Goal: Complete application form

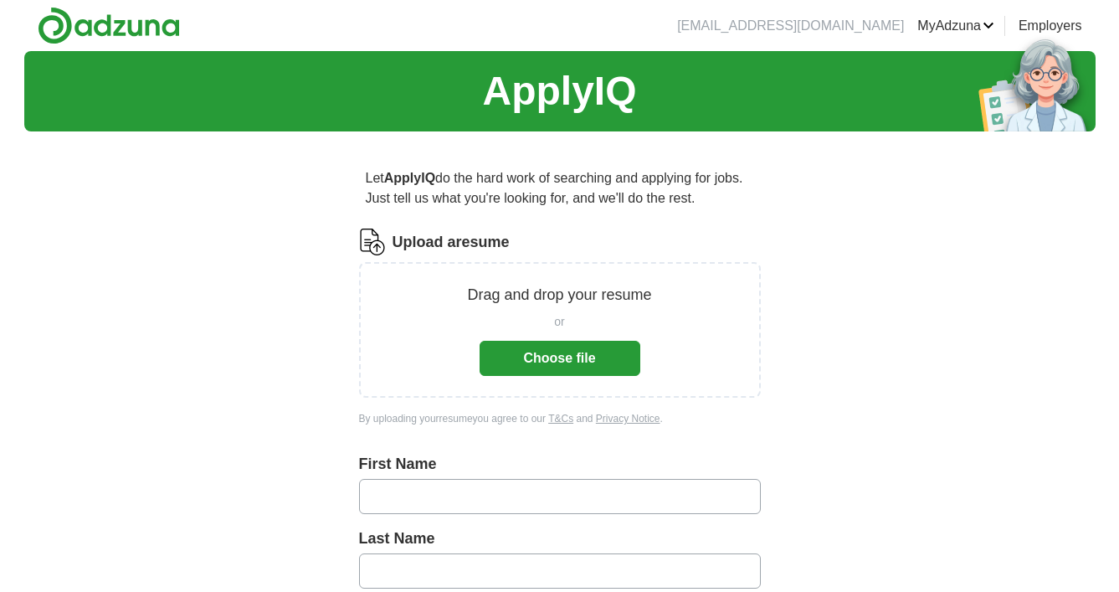
click at [584, 365] on button "Choose file" at bounding box center [560, 358] width 161 height 35
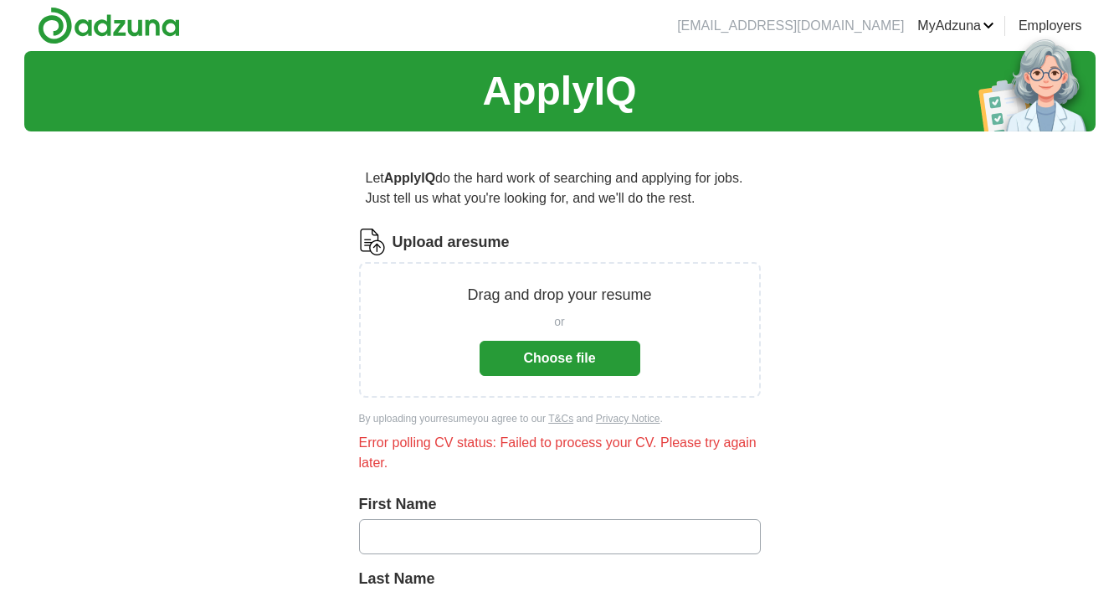
click at [568, 363] on button "Choose file" at bounding box center [560, 358] width 161 height 35
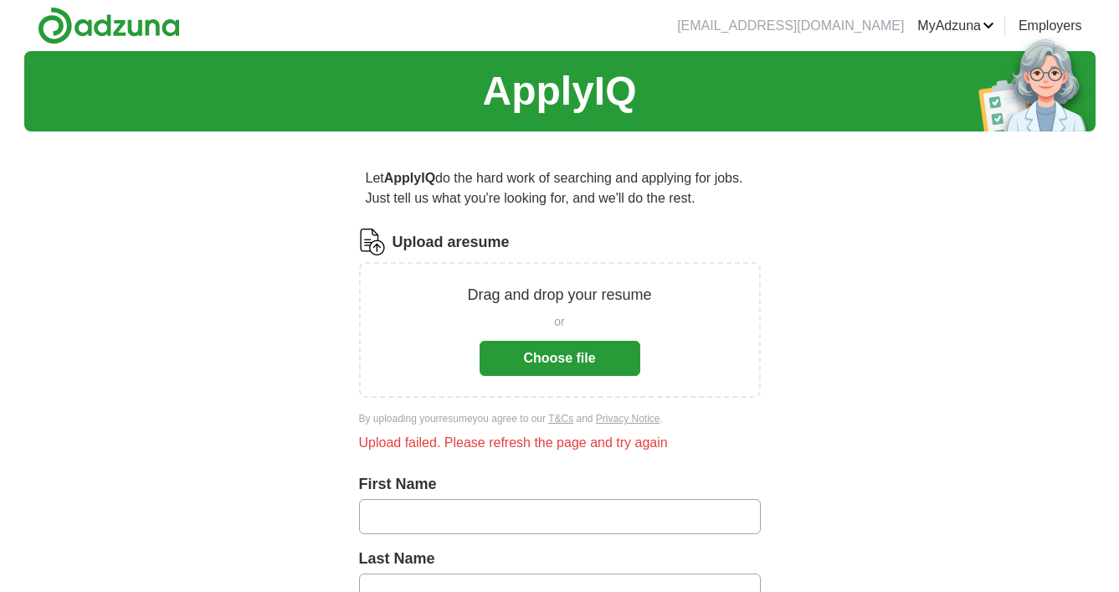
click at [545, 368] on button "Choose file" at bounding box center [560, 358] width 161 height 35
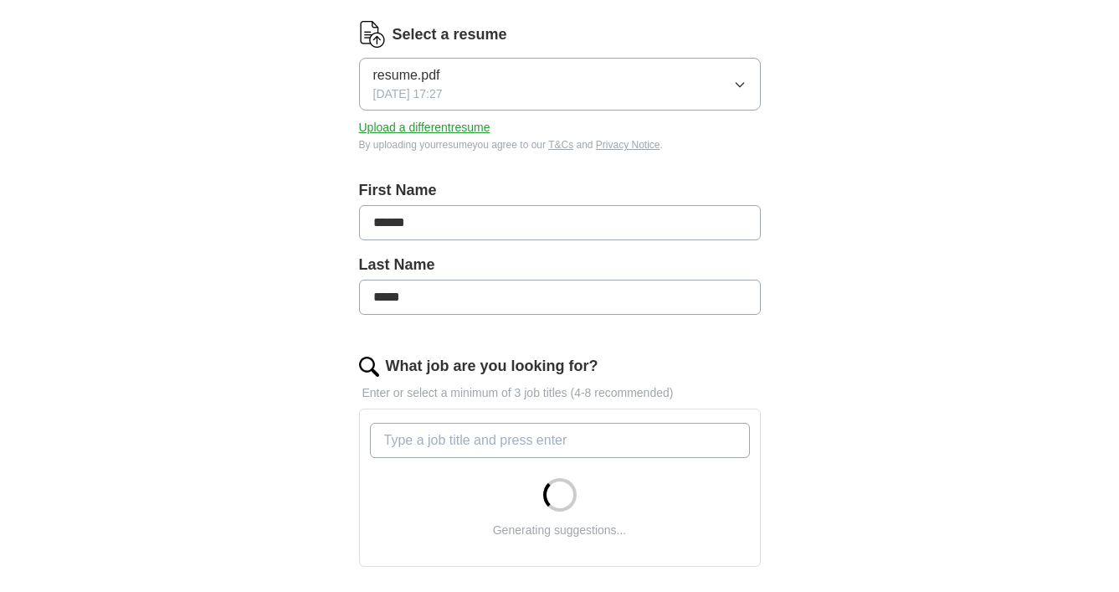
scroll to position [218, 0]
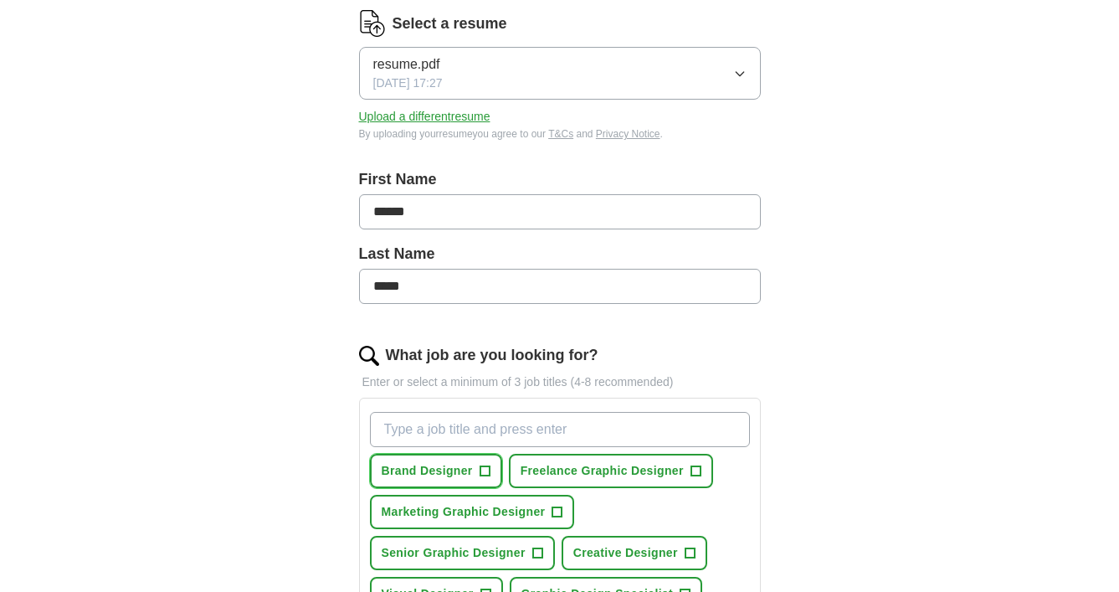
click at [464, 474] on span "Brand Designer" at bounding box center [427, 471] width 91 height 18
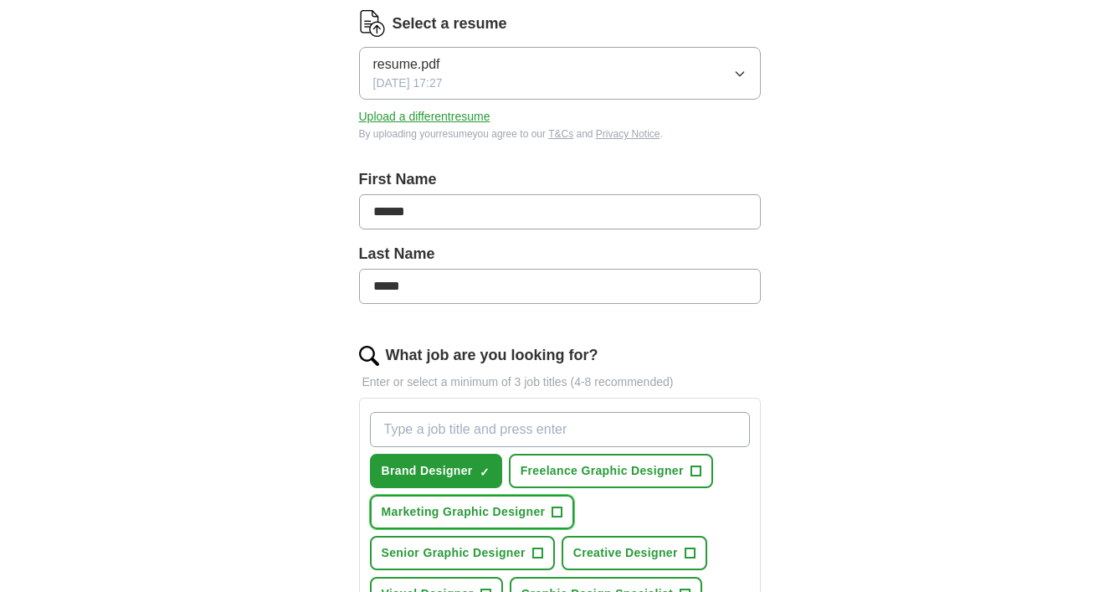
click at [528, 516] on span "Marketing Graphic Designer" at bounding box center [464, 512] width 164 height 18
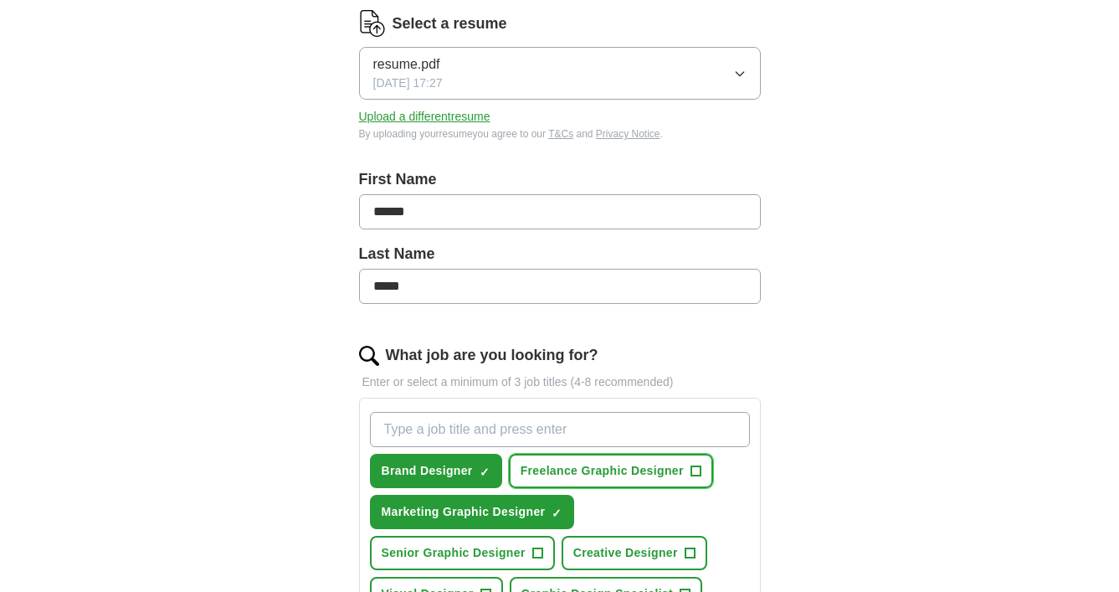
click at [639, 464] on span "Freelance Graphic Designer" at bounding box center [602, 471] width 163 height 18
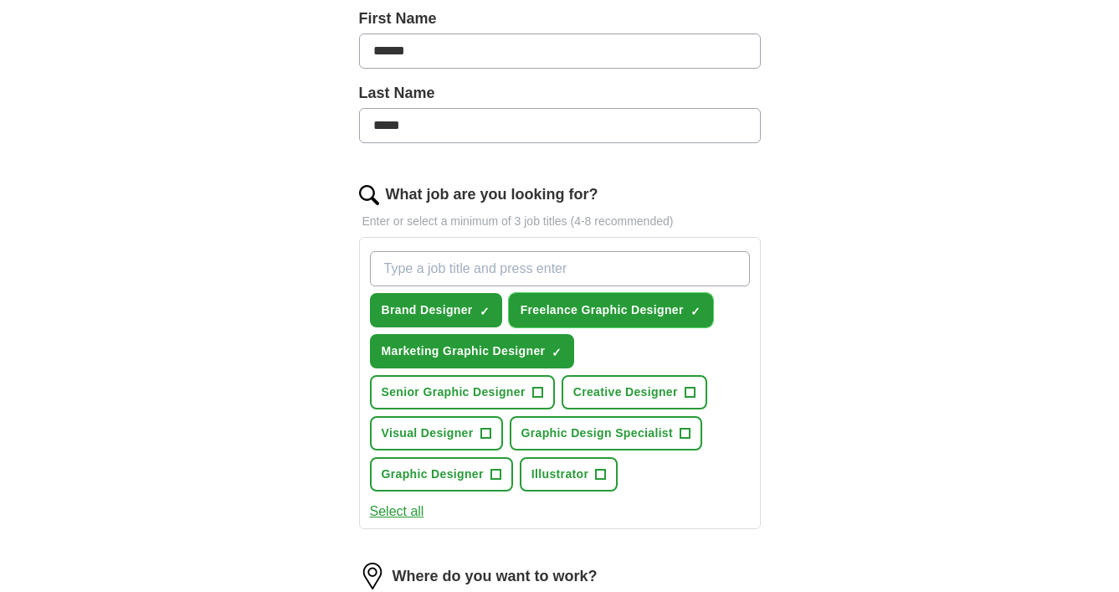
scroll to position [380, 0]
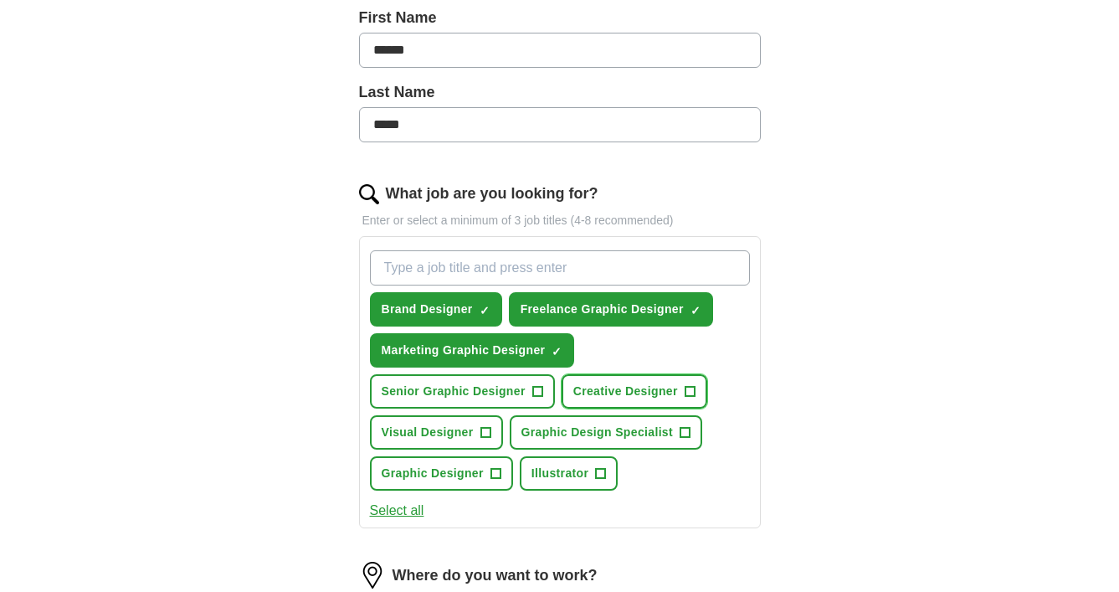
click at [637, 396] on span "Creative Designer" at bounding box center [625, 392] width 105 height 18
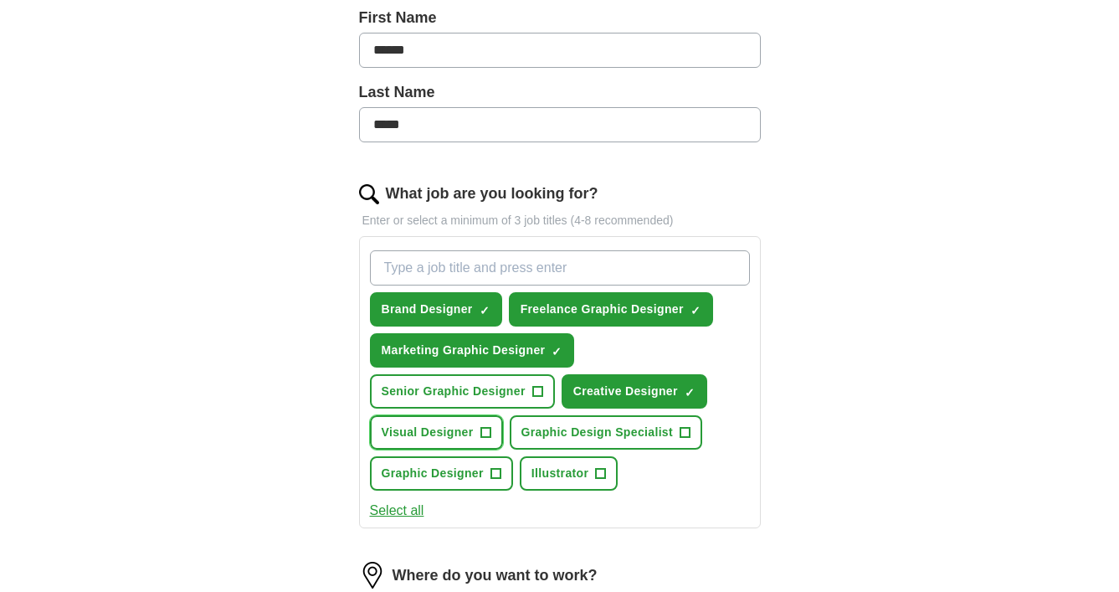
click at [454, 431] on span "Visual Designer" at bounding box center [428, 433] width 92 height 18
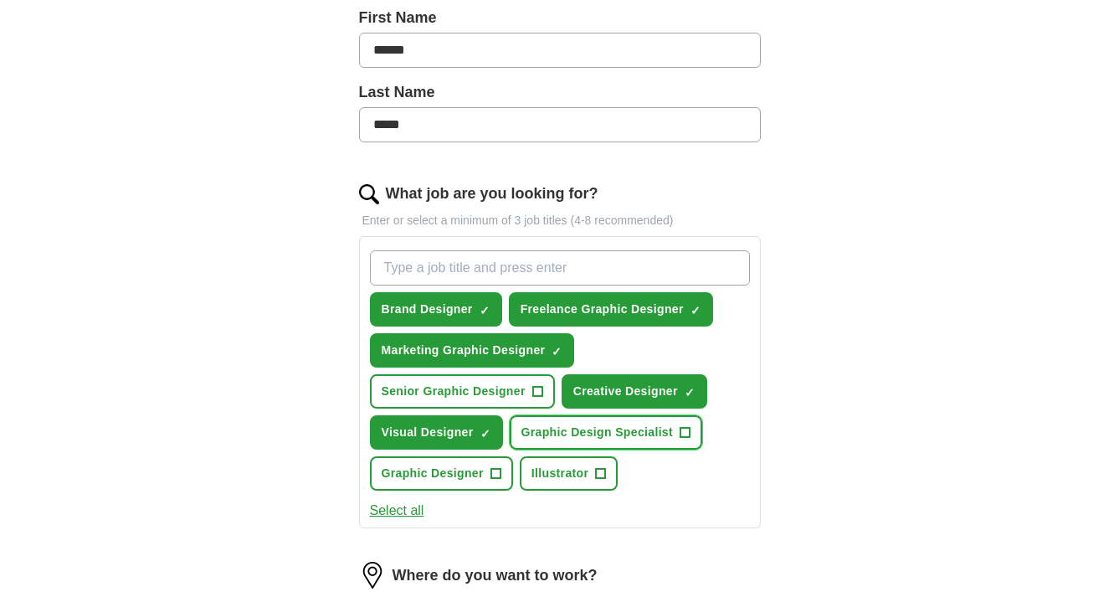
click at [566, 434] on span "Graphic Design Specialist" at bounding box center [596, 433] width 151 height 18
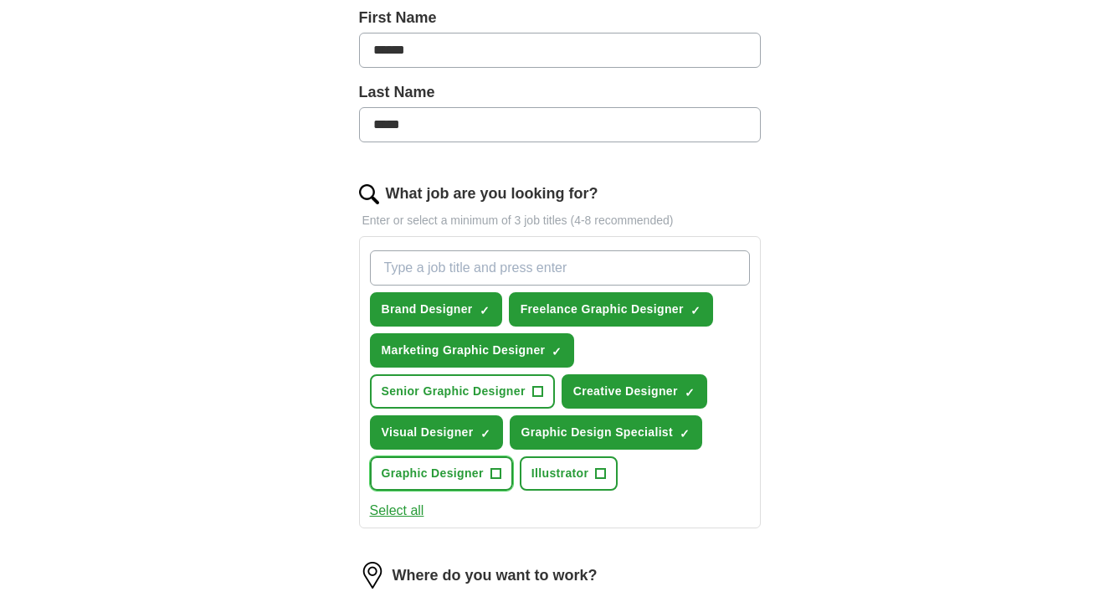
click at [436, 473] on span "Graphic Designer" at bounding box center [433, 474] width 102 height 18
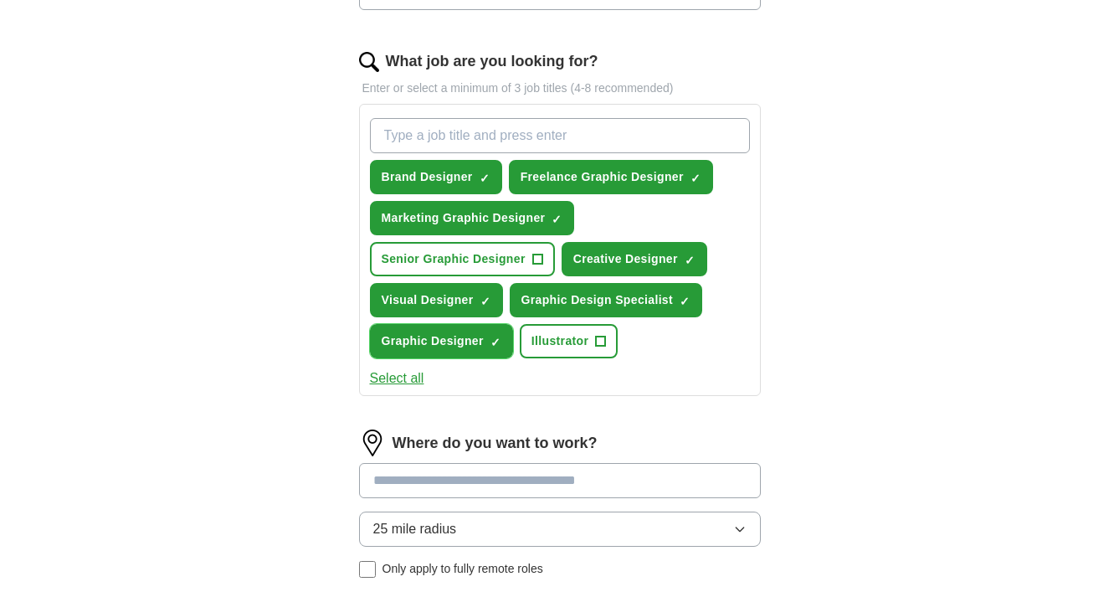
scroll to position [524, 0]
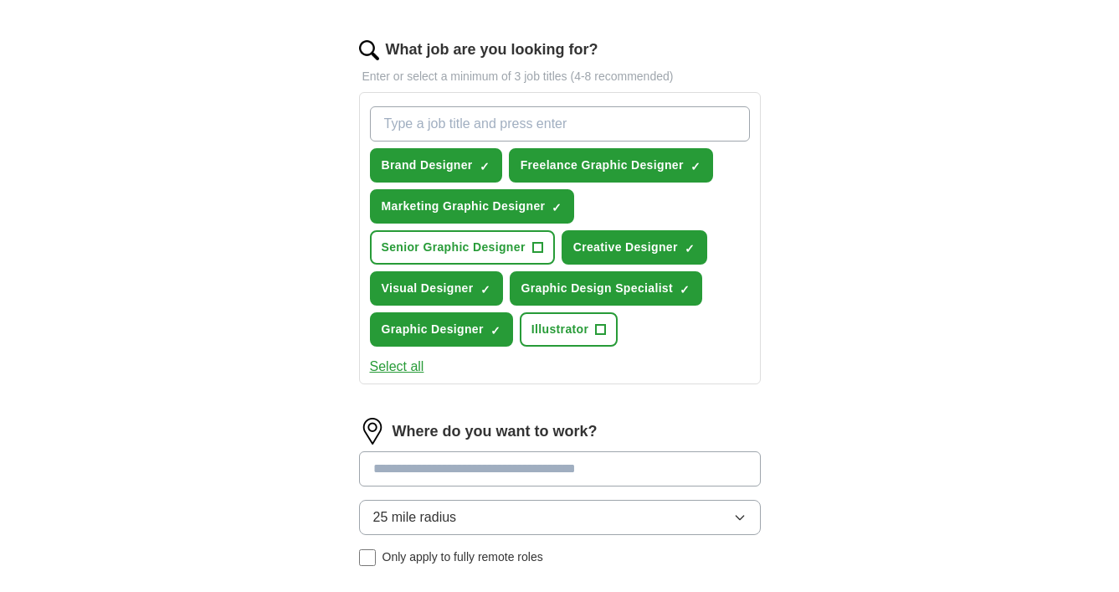
click at [491, 458] on input at bounding box center [560, 468] width 402 height 35
type input "**********"
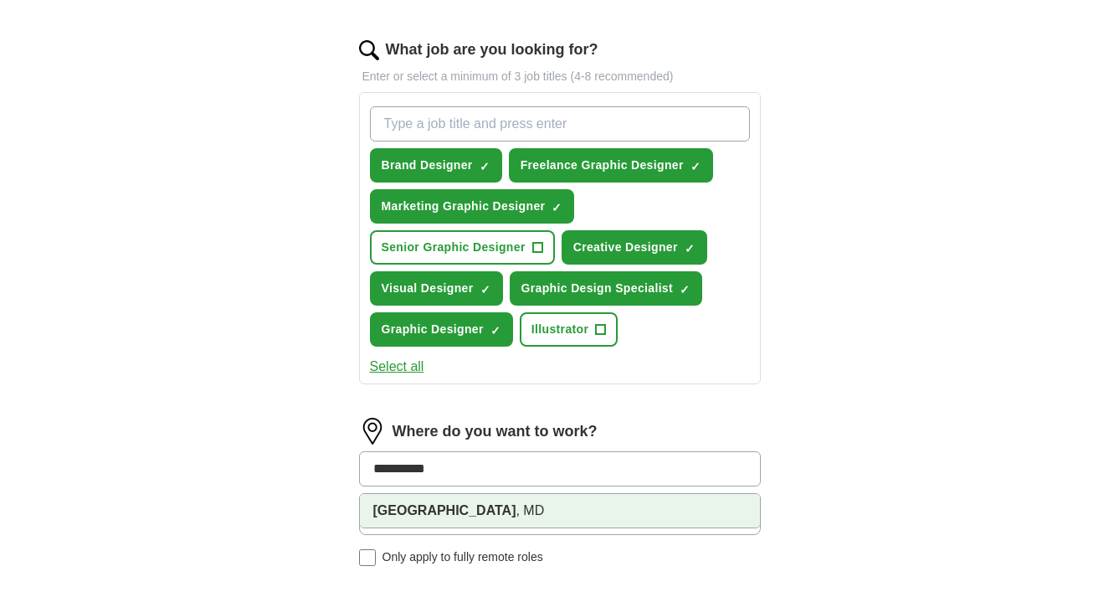
click at [453, 512] on li "[GEOGRAPHIC_DATA] , [GEOGRAPHIC_DATA]" at bounding box center [560, 510] width 400 height 33
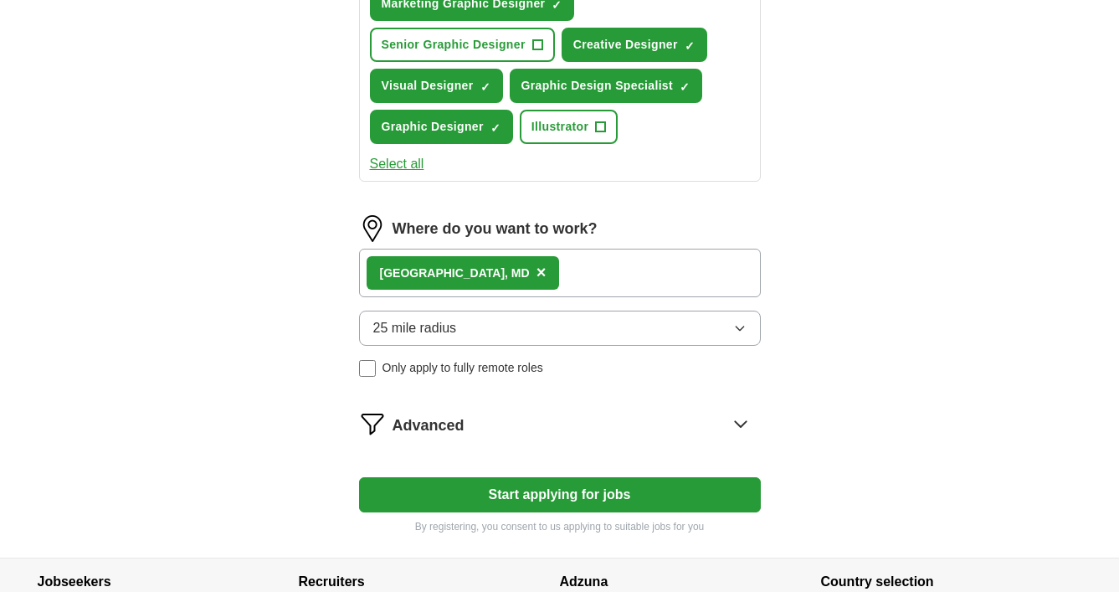
scroll to position [758, 0]
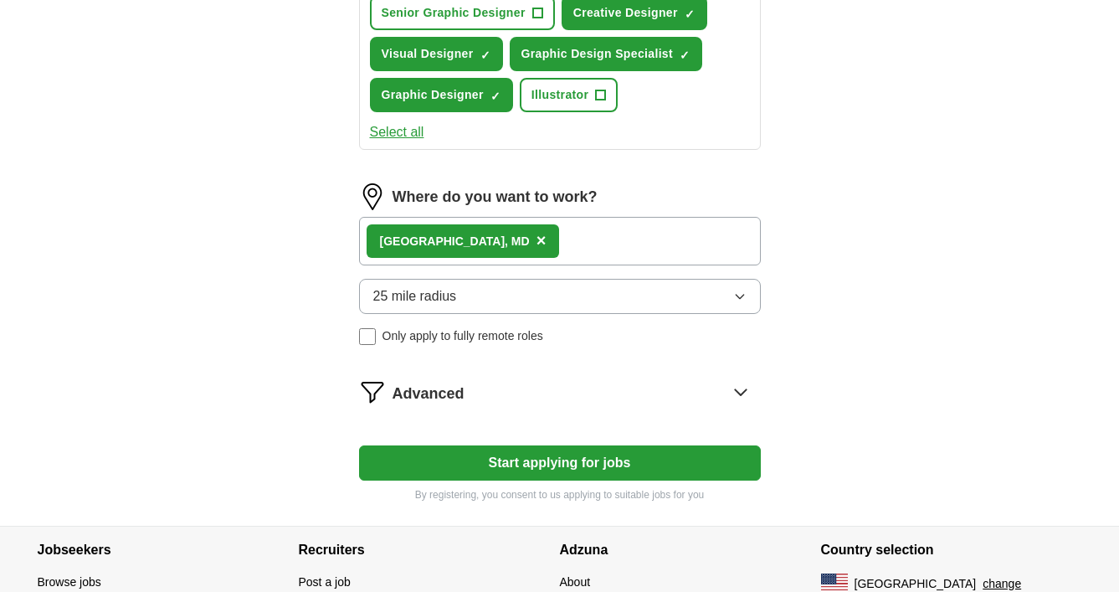
click at [491, 470] on button "Start applying for jobs" at bounding box center [560, 462] width 402 height 35
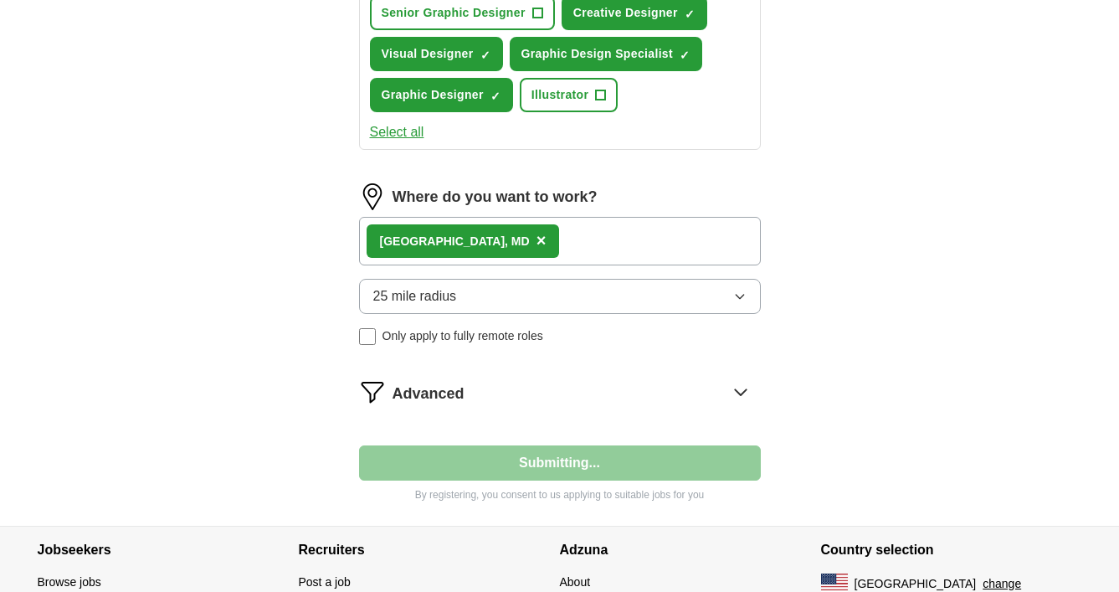
select select "**"
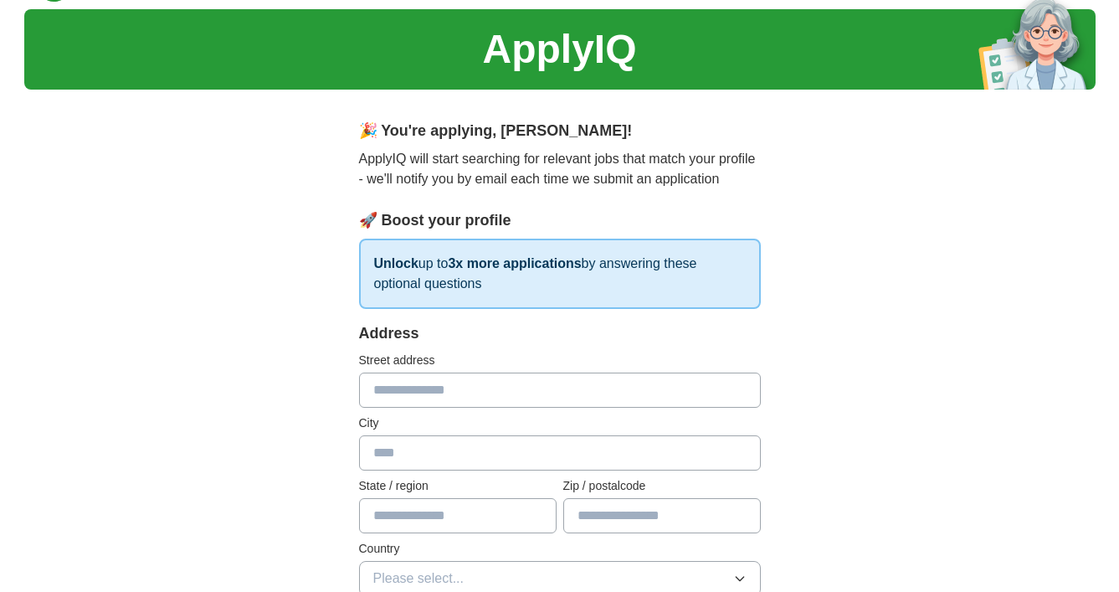
scroll to position [0, 0]
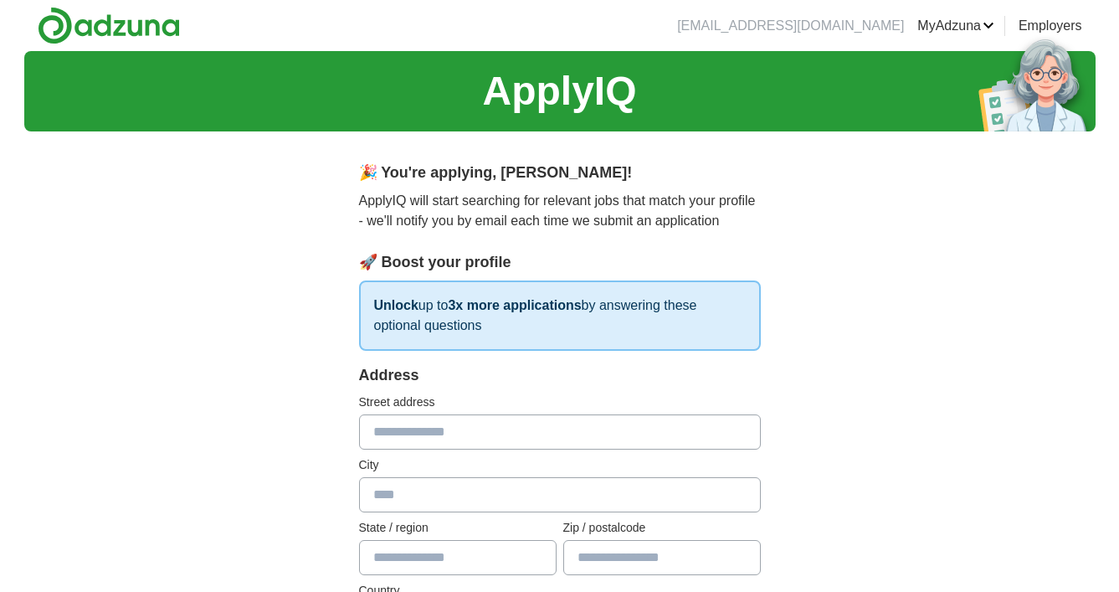
click at [406, 439] on input "text" at bounding box center [560, 431] width 402 height 35
type input "**********"
type input "**"
type input "*****"
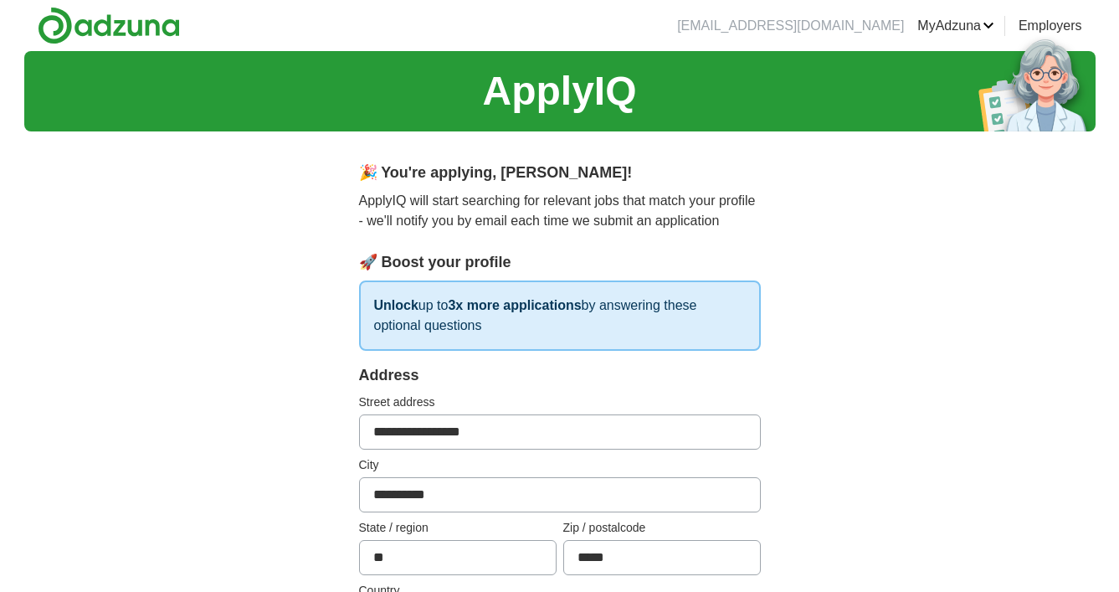
type input "**********"
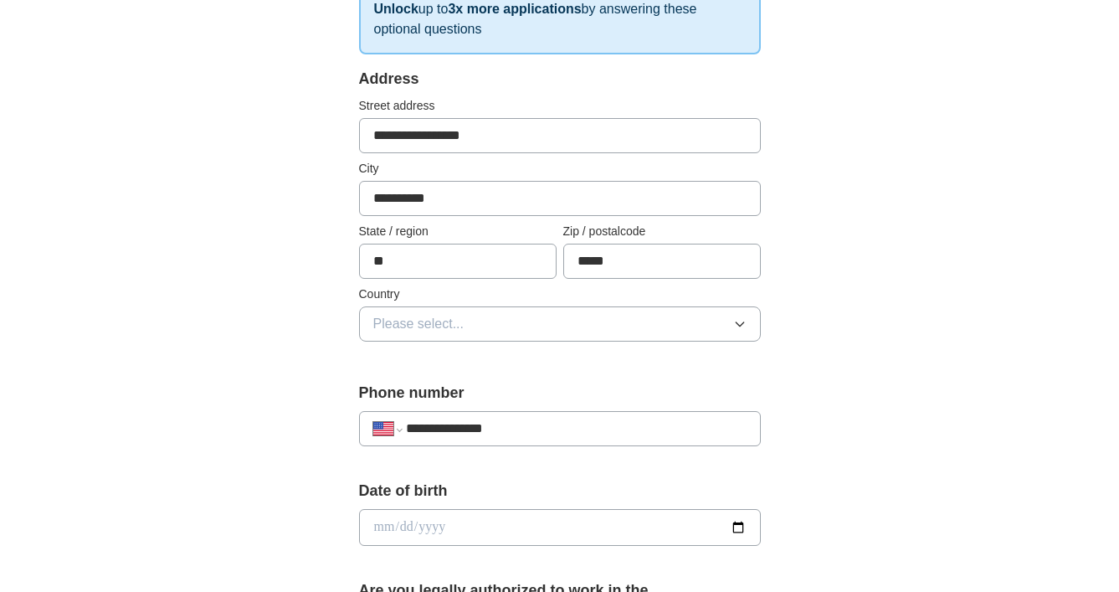
scroll to position [332, 0]
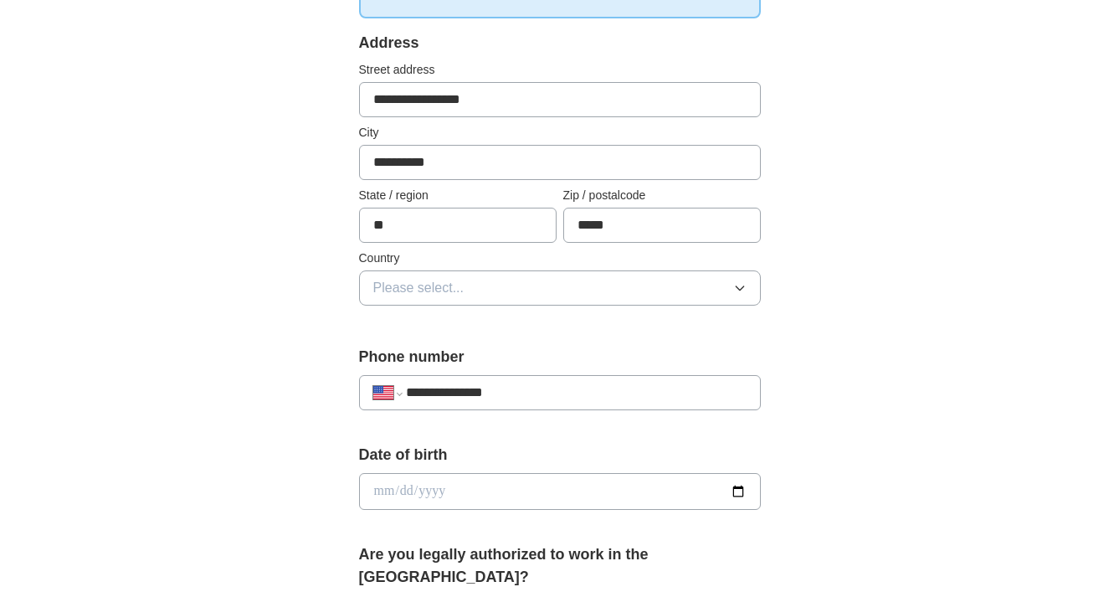
click at [433, 496] on input "date" at bounding box center [560, 491] width 402 height 37
click at [388, 495] on input "date" at bounding box center [560, 491] width 402 height 37
type input "**********"
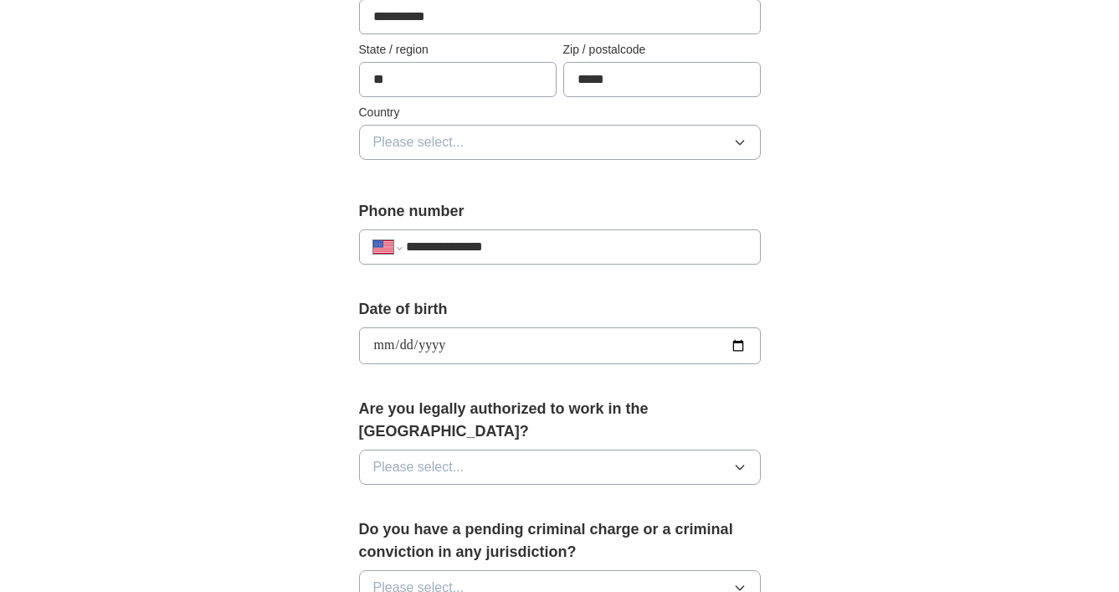
scroll to position [480, 0]
click at [435, 455] on span "Please select..." at bounding box center [418, 465] width 91 height 20
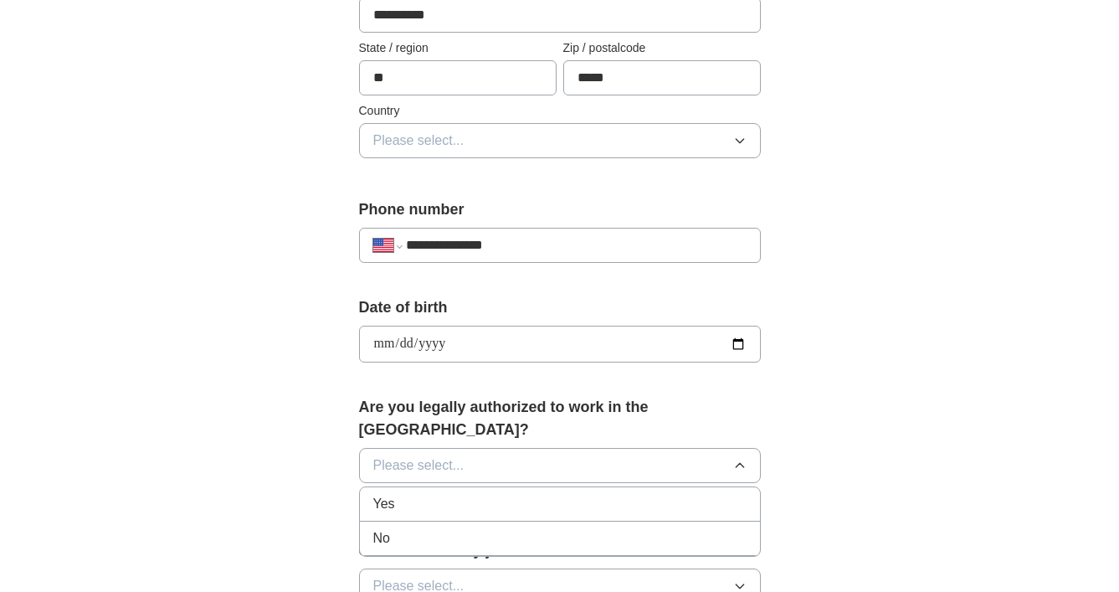
click at [421, 494] on div "Yes" at bounding box center [559, 504] width 373 height 20
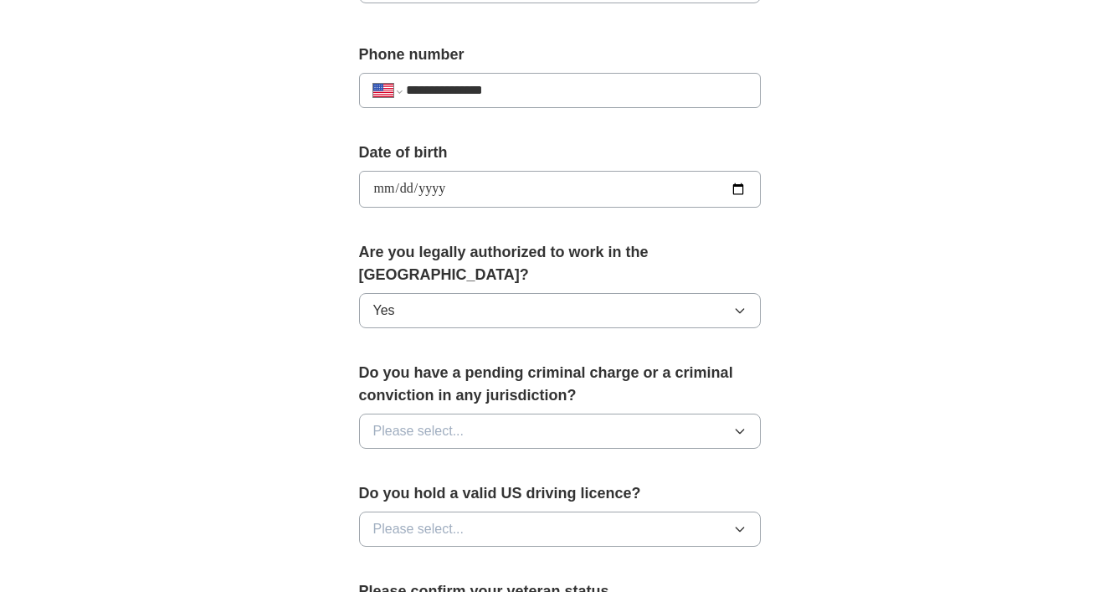
scroll to position [636, 0]
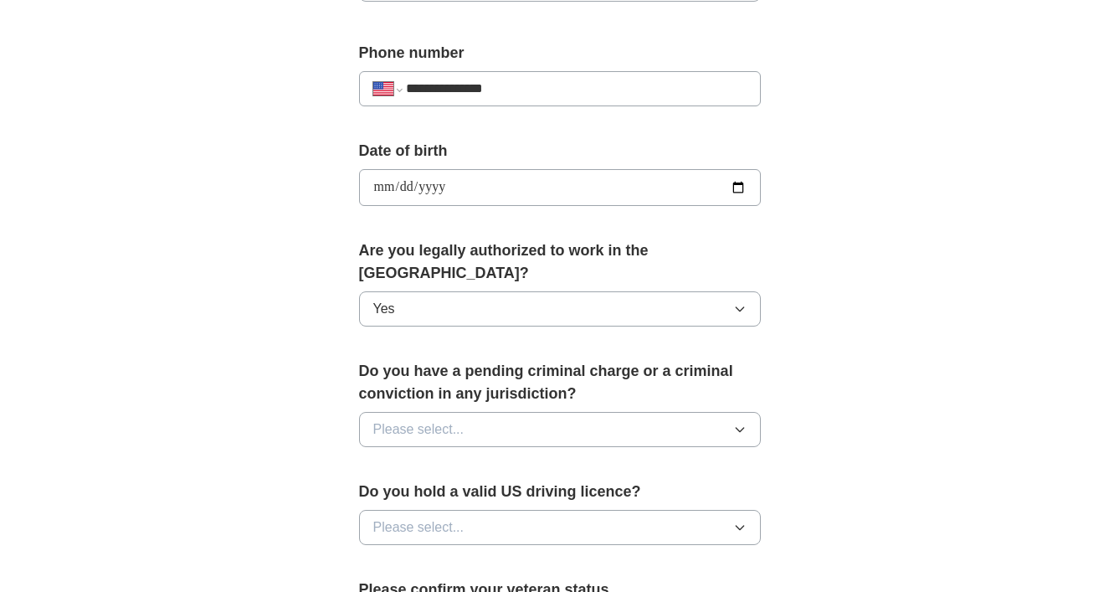
click at [418, 419] on span "Please select..." at bounding box center [418, 429] width 91 height 20
click at [396, 485] on li "No" at bounding box center [560, 502] width 400 height 34
click at [398, 517] on span "Please select..." at bounding box center [418, 527] width 91 height 20
click at [404, 556] on div "Yes" at bounding box center [559, 566] width 373 height 20
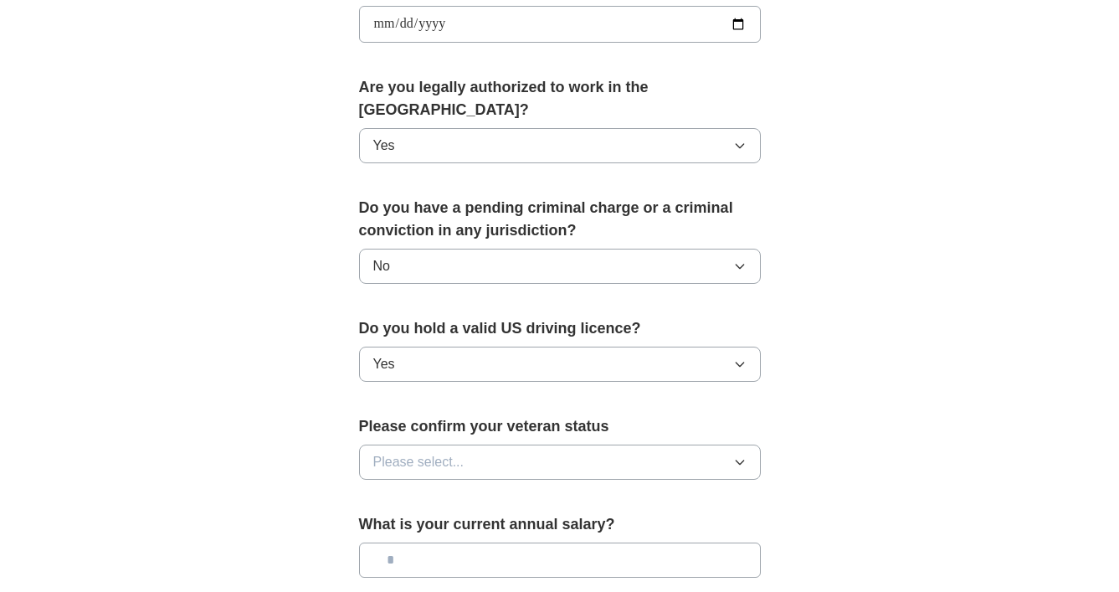
click at [420, 452] on span "Please select..." at bounding box center [418, 462] width 91 height 20
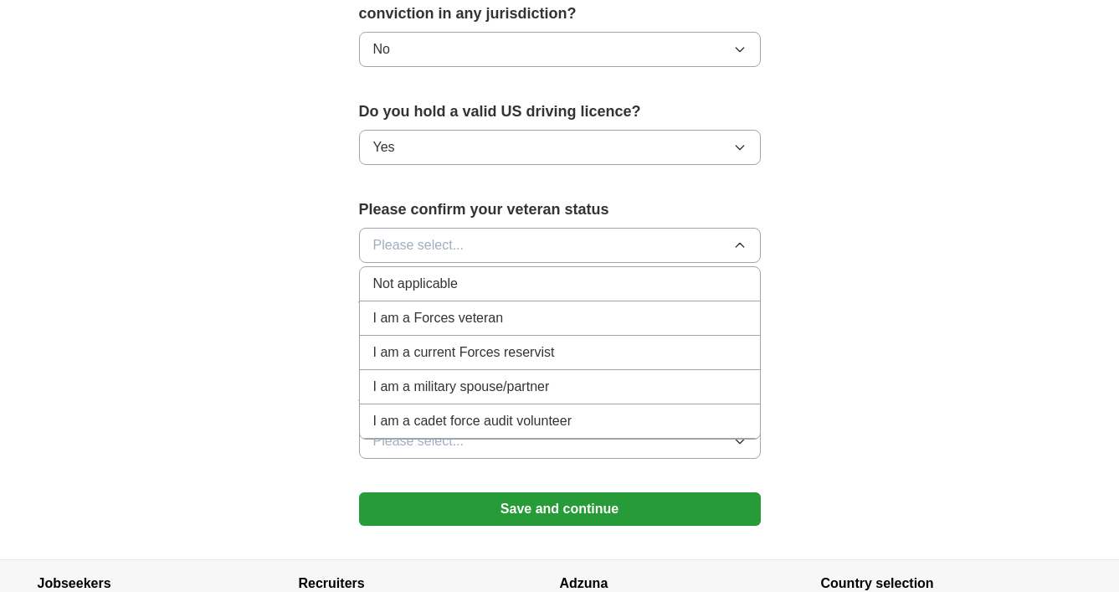
scroll to position [988, 0]
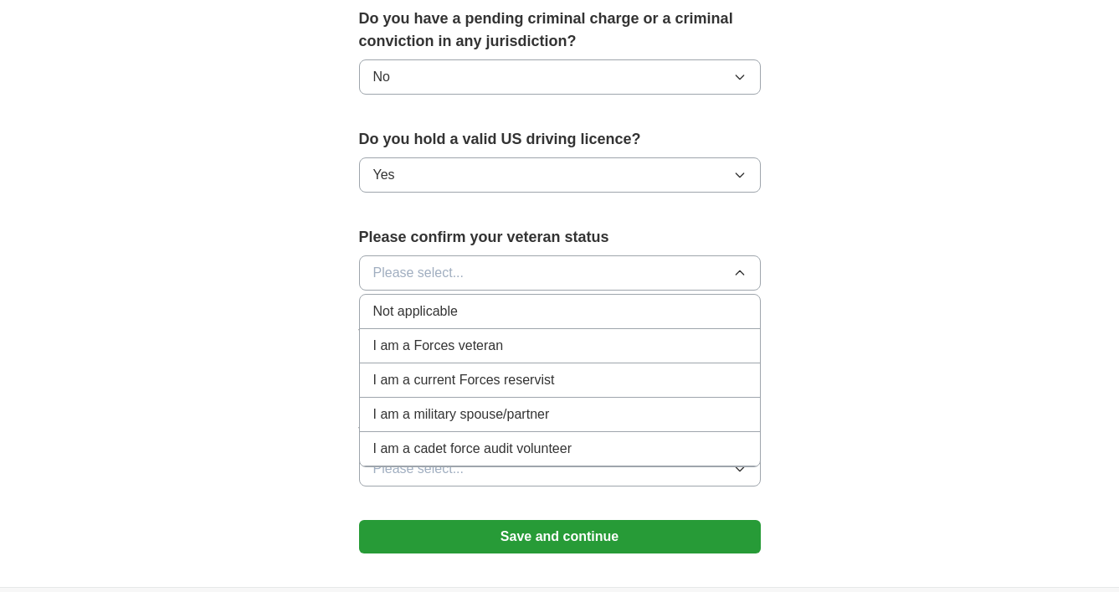
click at [490, 295] on li "Not applicable" at bounding box center [560, 312] width 400 height 34
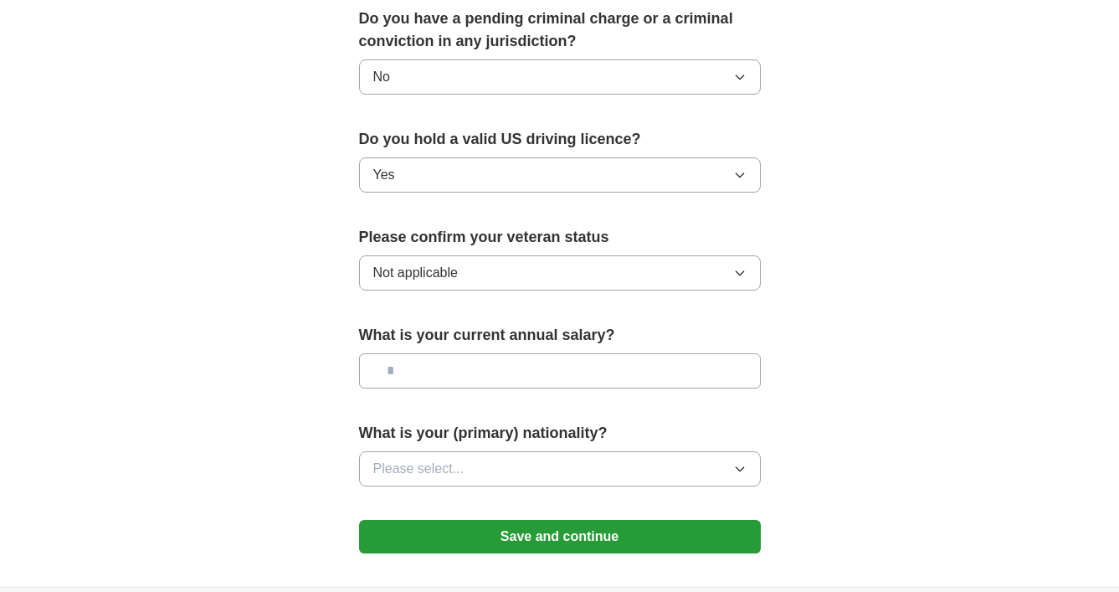
click at [464, 353] on input "text" at bounding box center [560, 370] width 402 height 35
click at [438, 353] on input "text" at bounding box center [560, 370] width 402 height 35
click at [434, 459] on span "Please select..." at bounding box center [418, 469] width 91 height 20
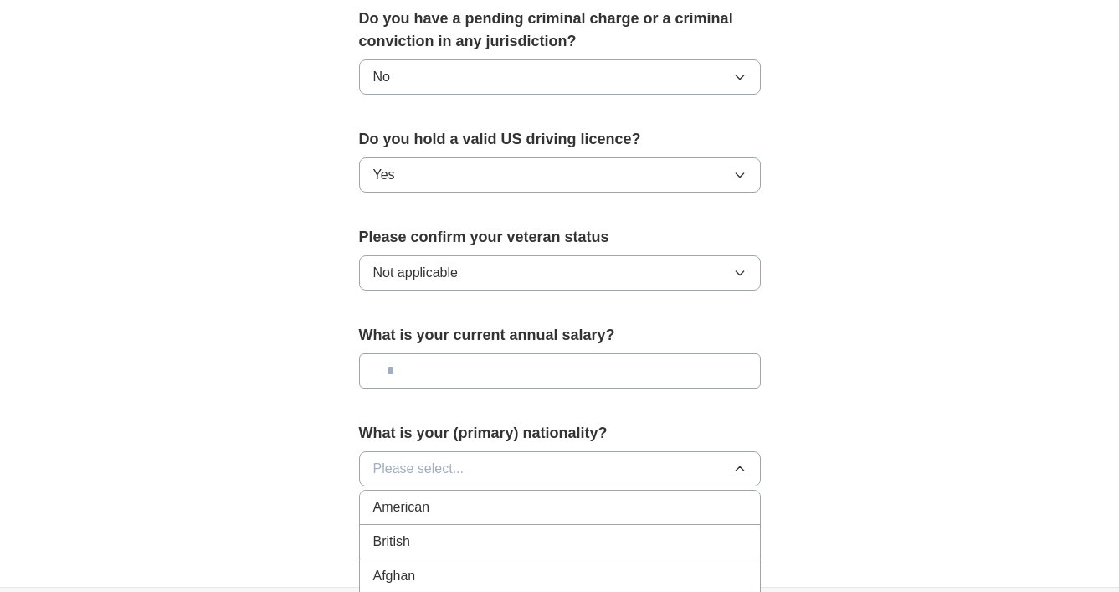
click at [443, 497] on div "American" at bounding box center [559, 507] width 373 height 20
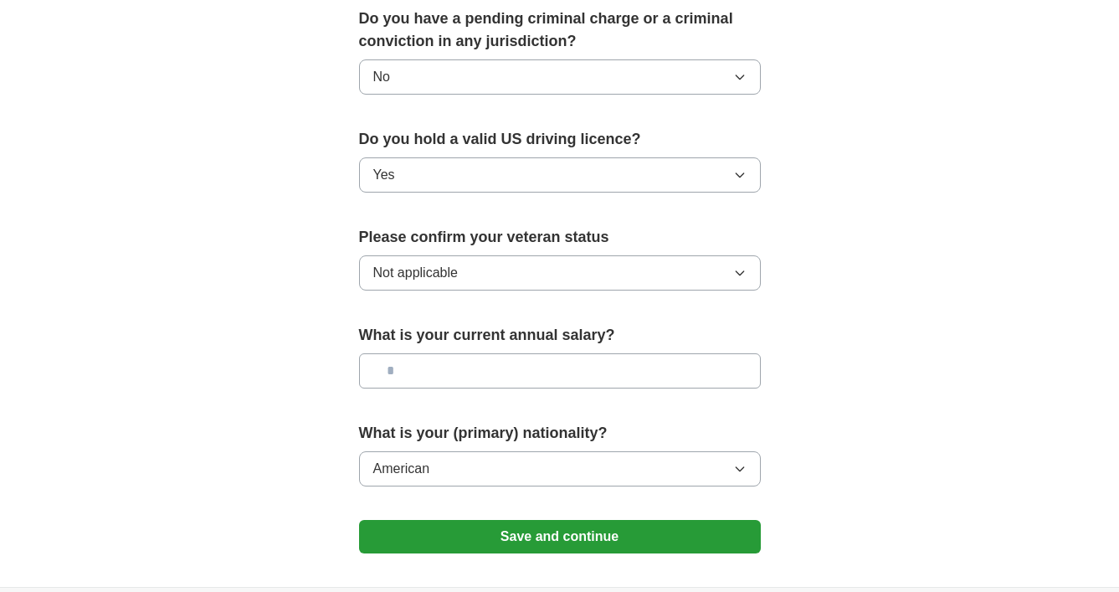
click at [454, 530] on button "Save and continue" at bounding box center [560, 536] width 402 height 33
